Goal: Information Seeking & Learning: Learn about a topic

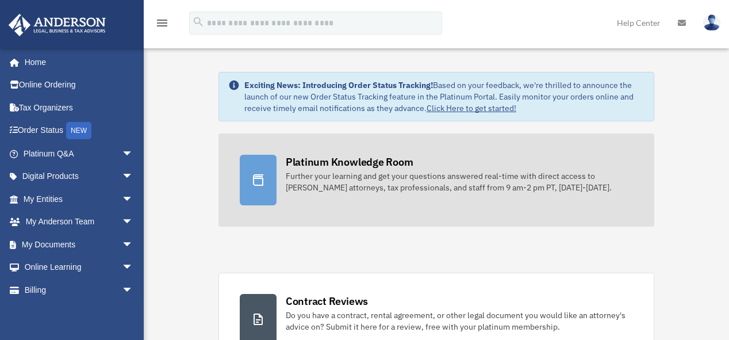
click at [387, 165] on div "Platinum Knowledge Room" at bounding box center [350, 162] width 128 height 14
click at [387, 163] on div "Platinum Knowledge Room" at bounding box center [350, 162] width 128 height 14
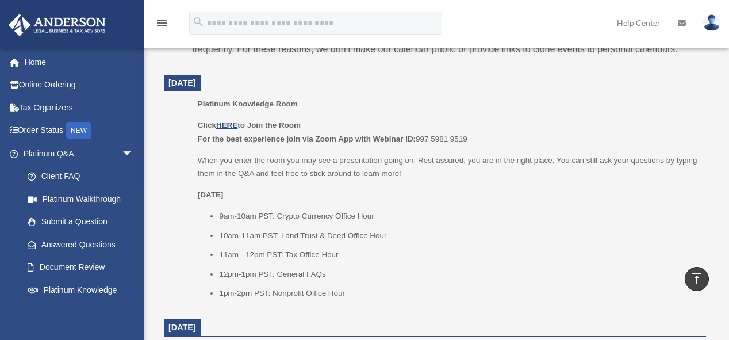
scroll to position [451, 0]
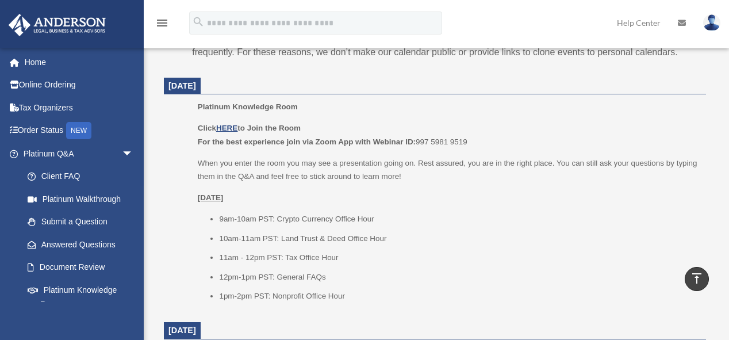
click at [230, 122] on p "Click HERE to Join the Room For the best experience join via Zoom App with Webi…" at bounding box center [448, 134] width 500 height 27
click at [229, 122] on p "Click HERE to Join the Room For the best experience join via Zoom App with Webi…" at bounding box center [448, 134] width 500 height 27
click at [229, 127] on u "HERE" at bounding box center [226, 128] width 21 height 9
click at [234, 127] on u "HERE" at bounding box center [226, 128] width 21 height 9
